Goal: Task Accomplishment & Management: Use online tool/utility

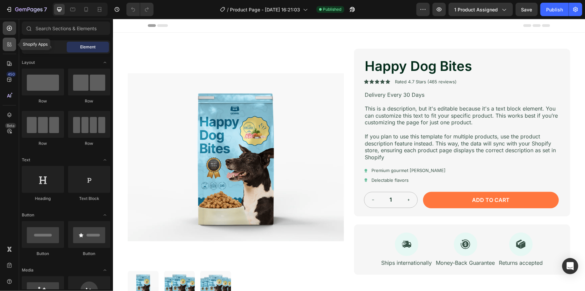
click at [8, 44] on icon at bounding box center [8, 43] width 2 height 2
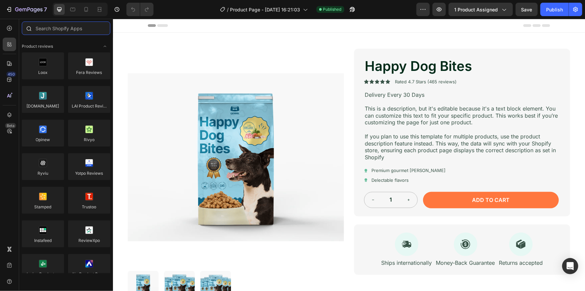
click at [49, 28] on input "text" at bounding box center [66, 27] width 89 height 13
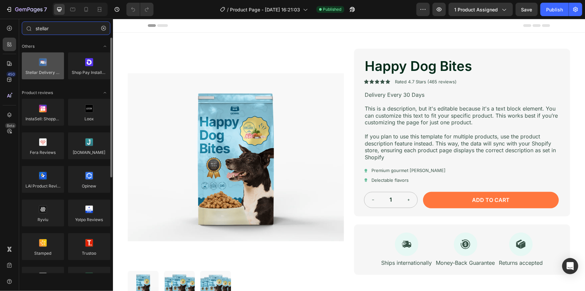
type input "stellar"
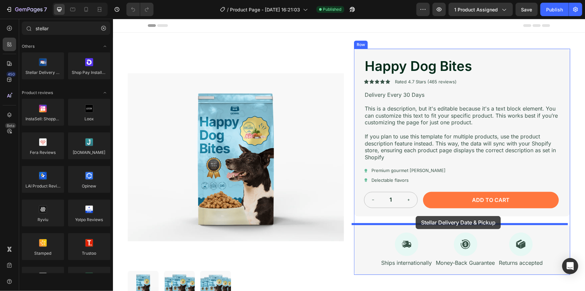
drag, startPoint x: 157, startPoint y: 86, endPoint x: 416, endPoint y: 215, distance: 289.0
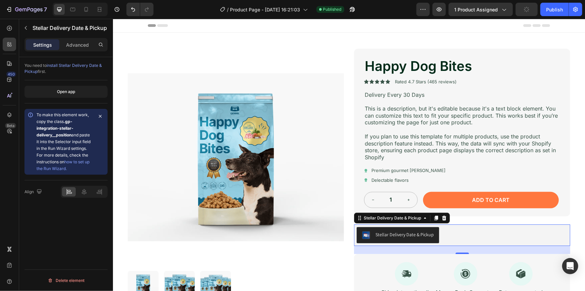
click at [82, 160] on link "how to set up the Run Wizard." at bounding box center [63, 165] width 53 height 12
click at [79, 161] on link "how to set up the Run Wizard." at bounding box center [63, 165] width 53 height 12
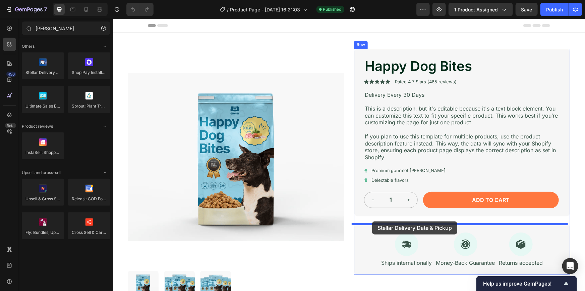
drag, startPoint x: 146, startPoint y: 86, endPoint x: 373, endPoint y: 218, distance: 262.3
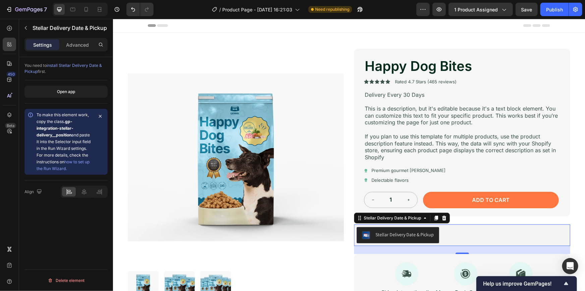
click at [76, 134] on span "To make this element work, copy the class .gp-integration-stellar-delivery__pos…" at bounding box center [64, 141] width 54 height 59
click at [65, 139] on span "To make this element work, copy the class .gp-integration-stellar-delivery__pos…" at bounding box center [64, 141] width 54 height 59
click at [72, 141] on span "To make this element work, copy the class .gp-integration-stellar-delivery__pos…" at bounding box center [64, 141] width 54 height 59
click at [74, 91] on div "Open app" at bounding box center [66, 92] width 18 height 6
click at [462, 233] on div "Stellar Delivery Date & Pickup" at bounding box center [462, 234] width 211 height 16
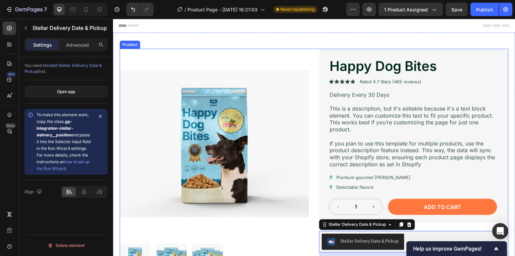
scroll to position [27, 0]
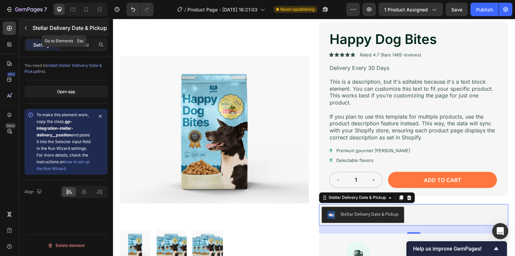
click at [27, 30] on icon "button" at bounding box center [25, 27] width 5 height 5
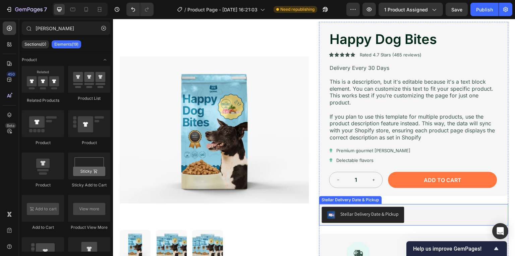
click at [420, 211] on div "Stellar Delivery Date & Pickup" at bounding box center [414, 215] width 184 height 16
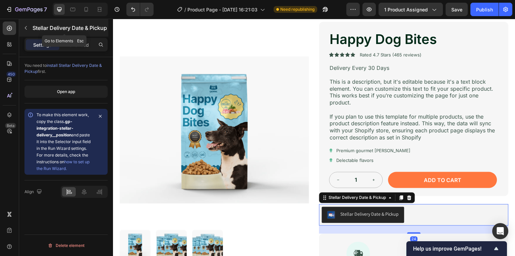
click at [26, 32] on button "button" at bounding box center [25, 27] width 11 height 11
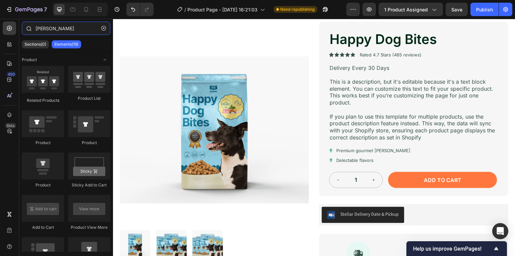
click at [61, 31] on input "[PERSON_NAME]" at bounding box center [66, 27] width 89 height 13
click at [7, 45] on icon at bounding box center [8, 46] width 2 height 2
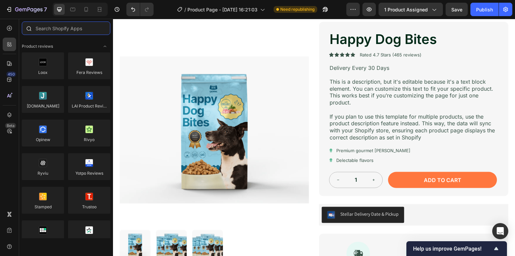
click at [63, 30] on input "text" at bounding box center [66, 27] width 89 height 13
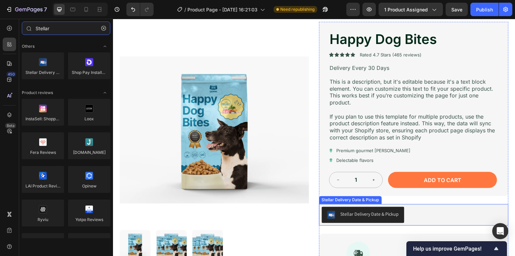
type input "Stellar"
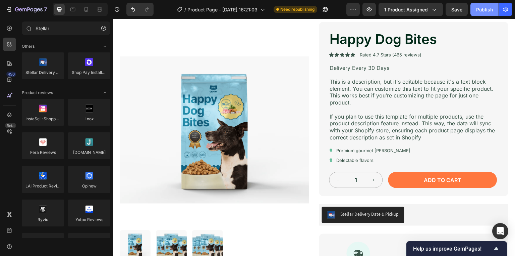
click at [486, 8] on div "Publish" at bounding box center [484, 9] width 17 height 7
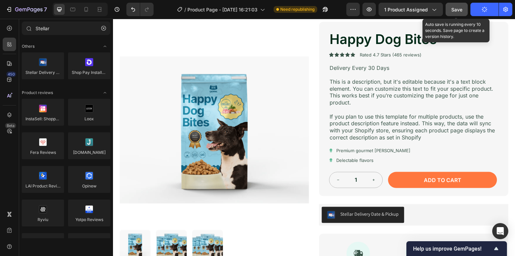
click at [452, 11] on span "Save" at bounding box center [457, 10] width 11 height 6
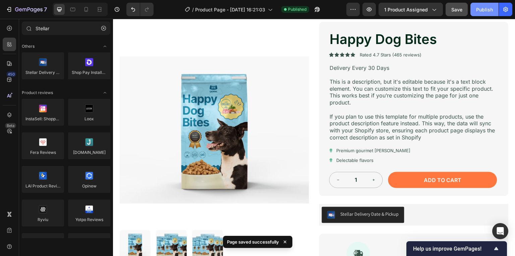
click at [488, 10] on div "Publish" at bounding box center [484, 9] width 17 height 7
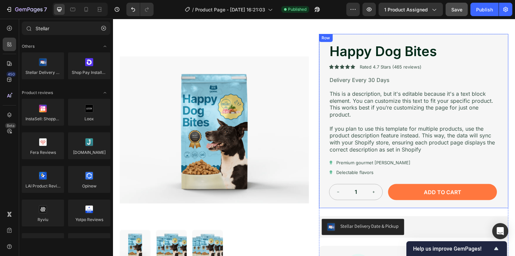
scroll to position [0, 0]
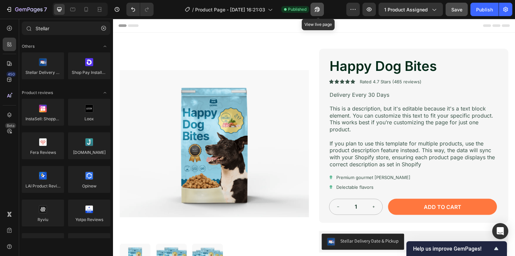
click at [320, 9] on icon "button" at bounding box center [317, 9] width 5 height 5
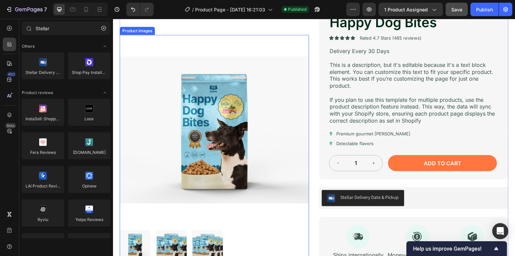
scroll to position [54, 0]
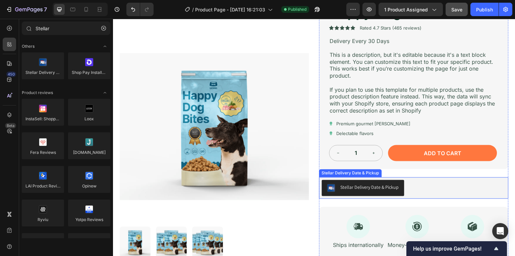
click at [429, 188] on div "Stellar Delivery Date & Pickup" at bounding box center [414, 188] width 184 height 16
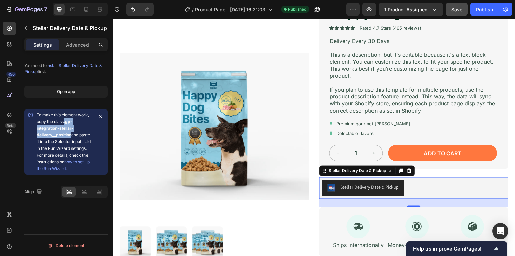
drag, startPoint x: 65, startPoint y: 121, endPoint x: 71, endPoint y: 137, distance: 16.9
click at [71, 137] on div "To make this element work, copy the class .gp-integration-stellar-delivery__pos…" at bounding box center [65, 141] width 56 height 60
copy strong ".gp-integration-stellar-delivery__position"
click at [427, 187] on div "Stellar Delivery Date & Pickup" at bounding box center [414, 188] width 184 height 16
click at [407, 9] on span "1 product assigned" at bounding box center [406, 9] width 44 height 7
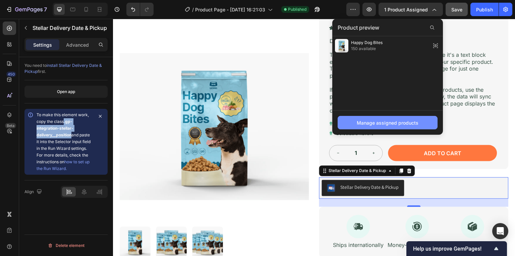
click at [404, 121] on div "Manage assigned products" at bounding box center [388, 122] width 62 height 7
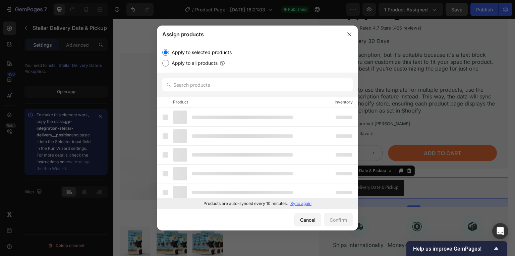
click at [190, 61] on label "Apply to all products" at bounding box center [193, 63] width 49 height 8
click at [169, 61] on input "Apply to all products" at bounding box center [165, 63] width 7 height 7
radio input "true"
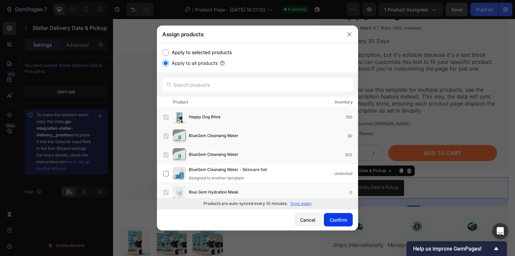
click at [346, 217] on div "Confirm" at bounding box center [338, 219] width 17 height 7
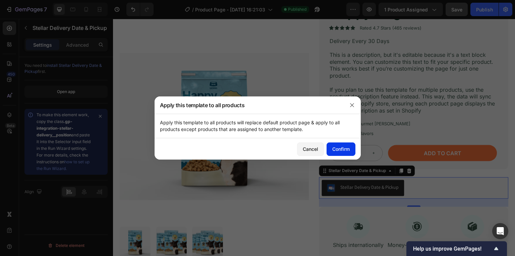
click at [345, 144] on button "Confirm" at bounding box center [341, 148] width 29 height 13
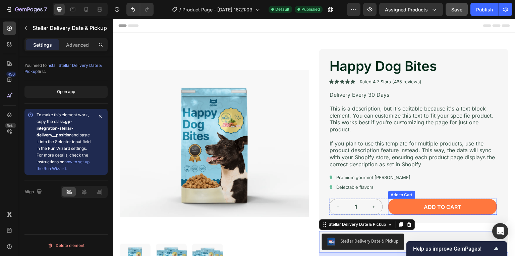
scroll to position [81, 0]
